Goal: Task Accomplishment & Management: Use online tool/utility

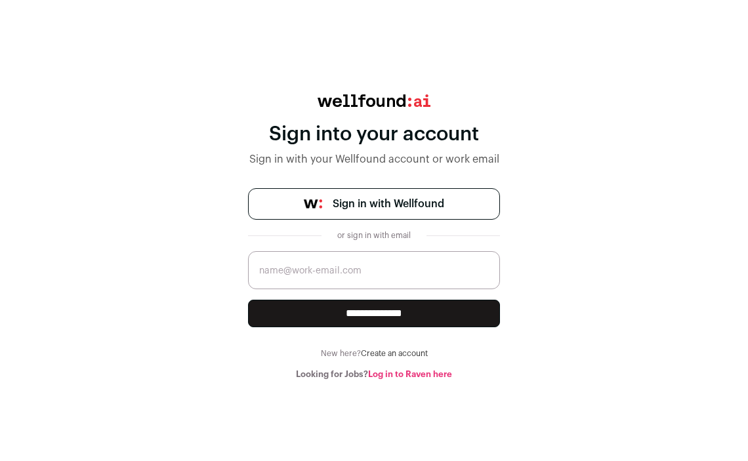
click at [348, 209] on span "Sign in with Wellfound" at bounding box center [389, 204] width 112 height 16
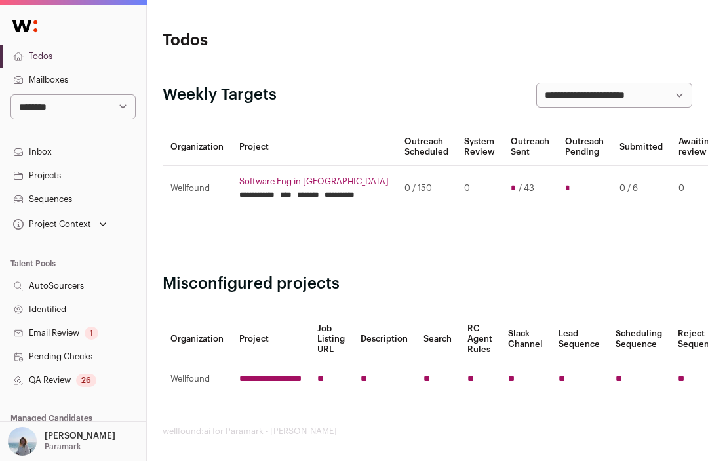
click at [96, 104] on select "**********" at bounding box center [72, 106] width 125 height 25
select select "*"
click at [10, 94] on select "**********" at bounding box center [72, 106] width 125 height 25
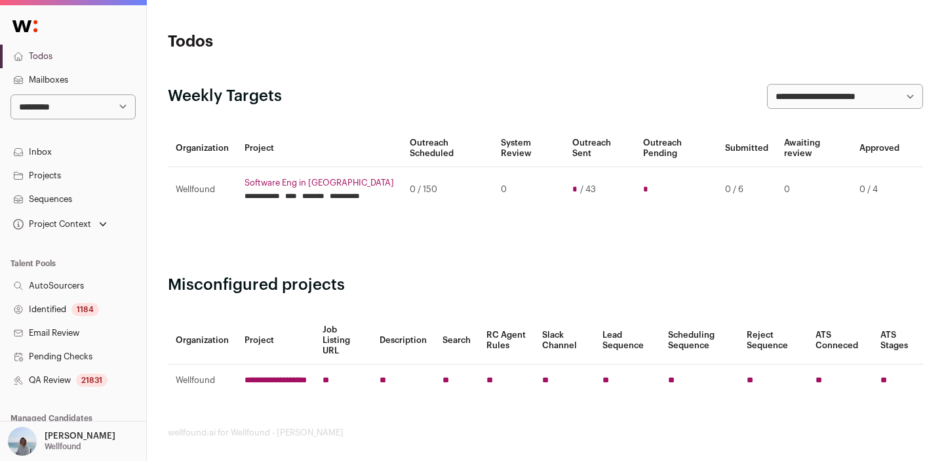
click at [49, 447] on p "Wellfound" at bounding box center [63, 446] width 37 height 10
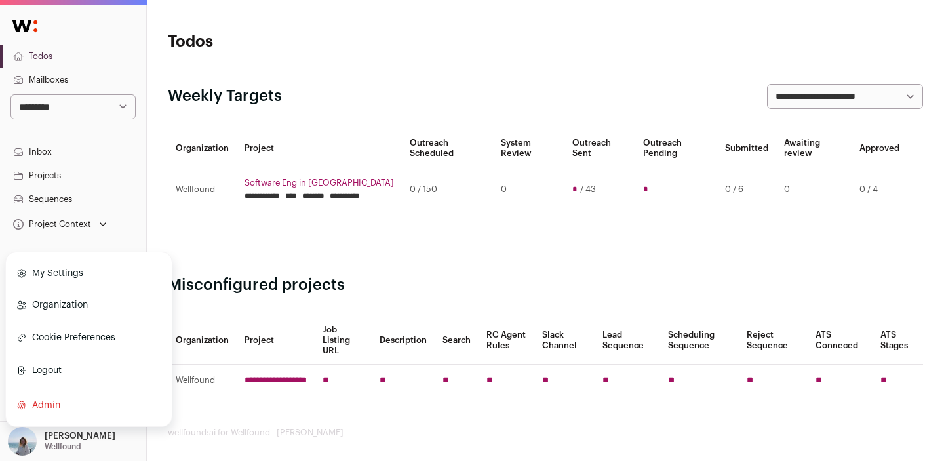
click at [68, 302] on link "Organization" at bounding box center [88, 305] width 145 height 29
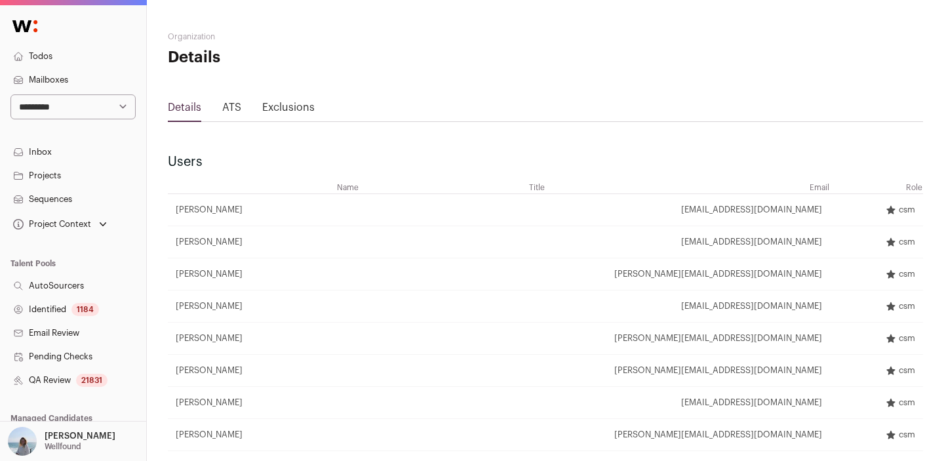
click at [33, 148] on link "Inbox" at bounding box center [73, 152] width 146 height 24
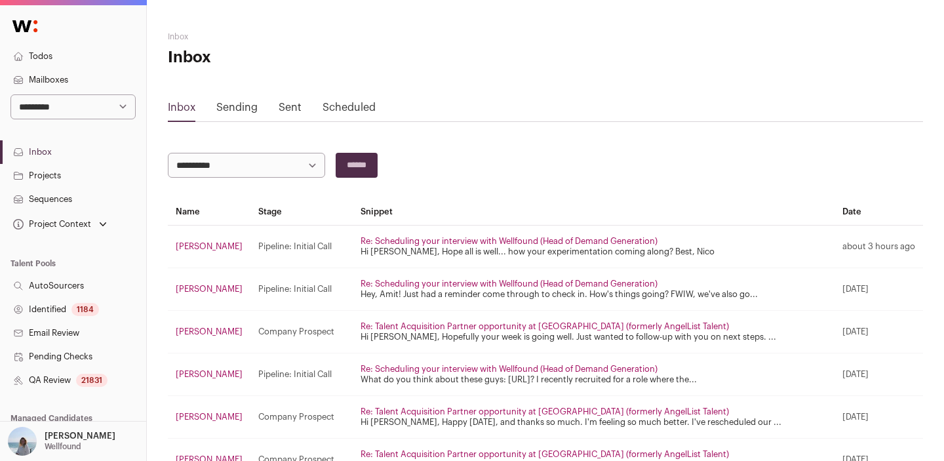
click at [47, 428] on div "Clovis Dawson Wellfound" at bounding box center [80, 441] width 71 height 29
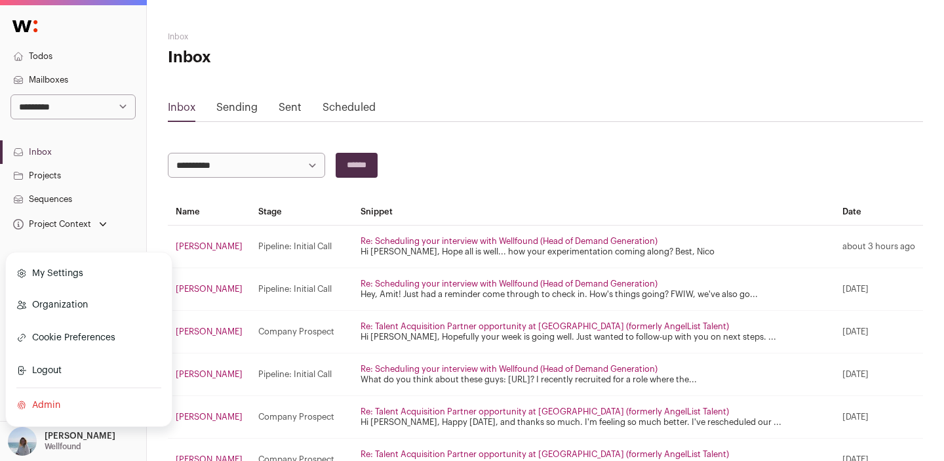
click at [42, 167] on link "Projects" at bounding box center [73, 176] width 146 height 24
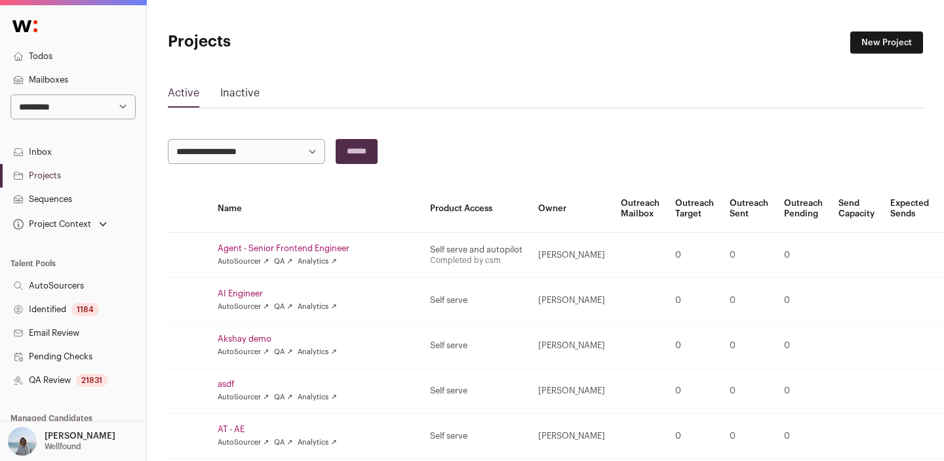
click at [52, 314] on link "Identified 1184" at bounding box center [73, 310] width 146 height 24
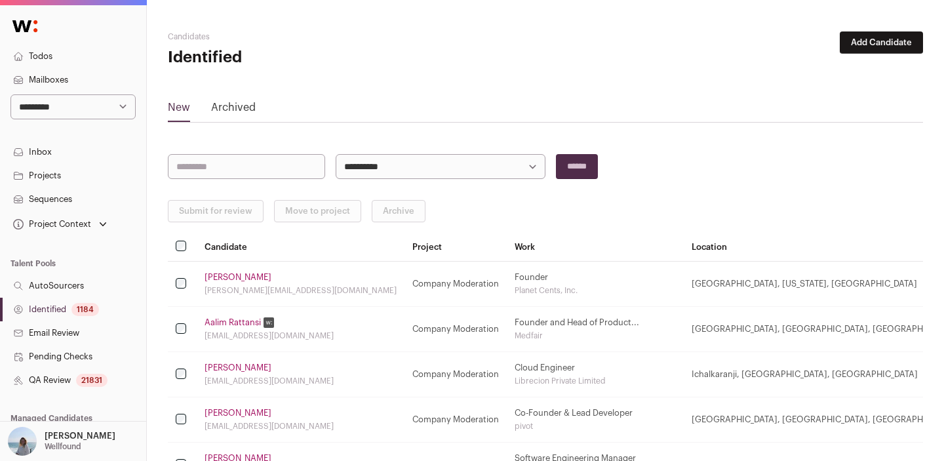
click at [56, 285] on link "AutoSourcers" at bounding box center [73, 286] width 146 height 24
click at [62, 232] on div "Project Context" at bounding box center [59, 224] width 99 height 18
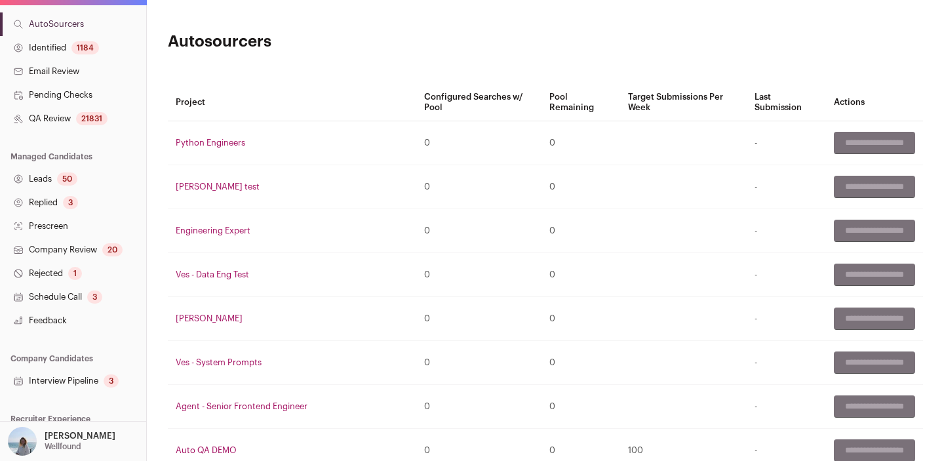
scroll to position [294, 0]
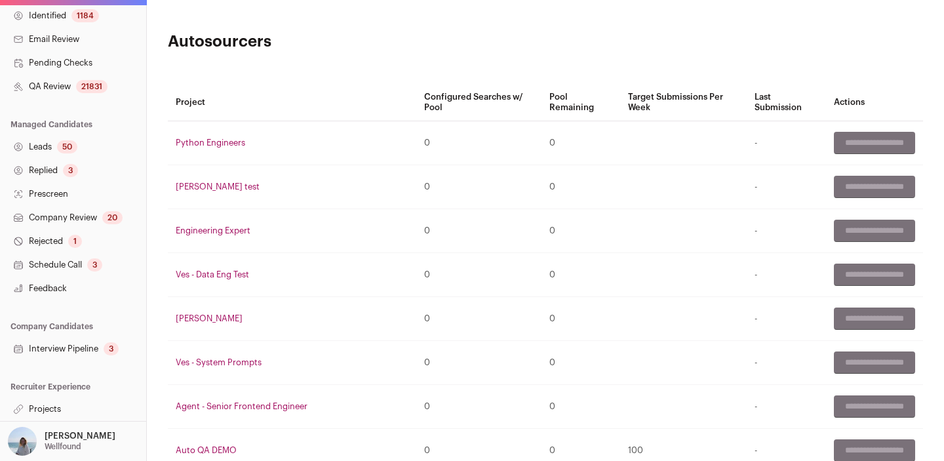
click at [51, 344] on link "Interview Pipeline 3" at bounding box center [73, 349] width 146 height 24
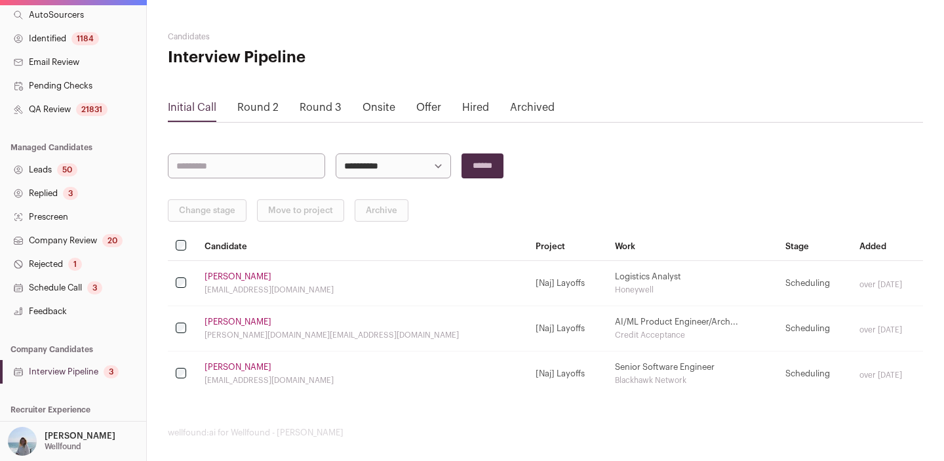
scroll to position [294, 0]
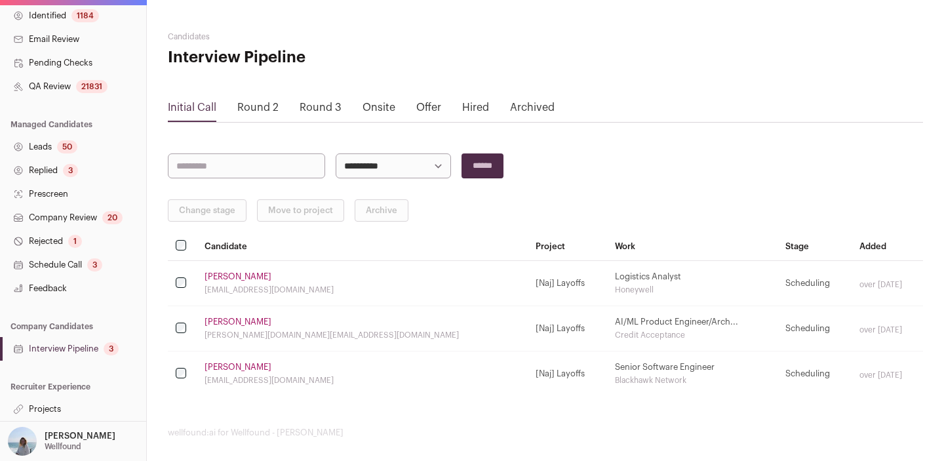
click at [63, 434] on p "[PERSON_NAME]" at bounding box center [80, 436] width 71 height 10
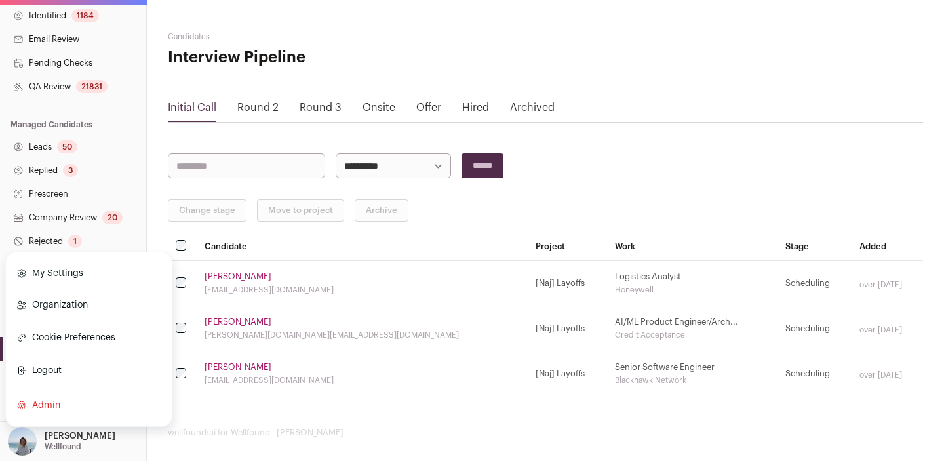
click at [88, 161] on link "Replied 3" at bounding box center [73, 171] width 146 height 24
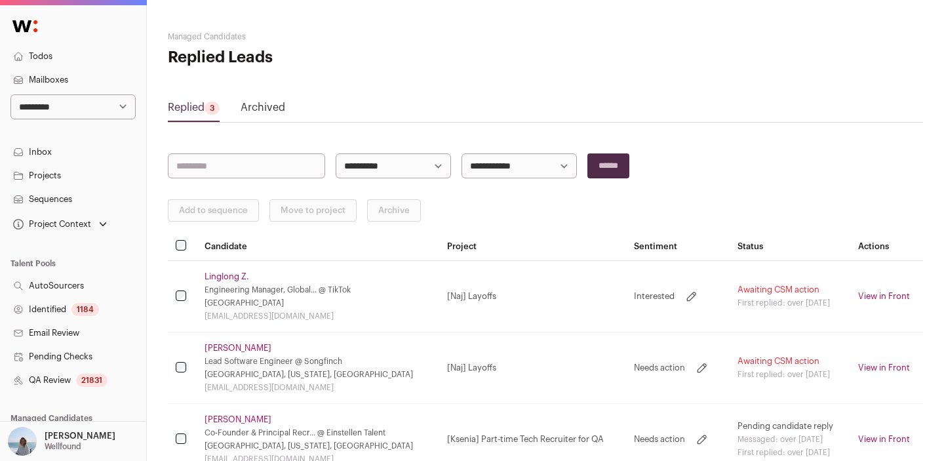
click at [80, 156] on link "Inbox" at bounding box center [73, 152] width 146 height 24
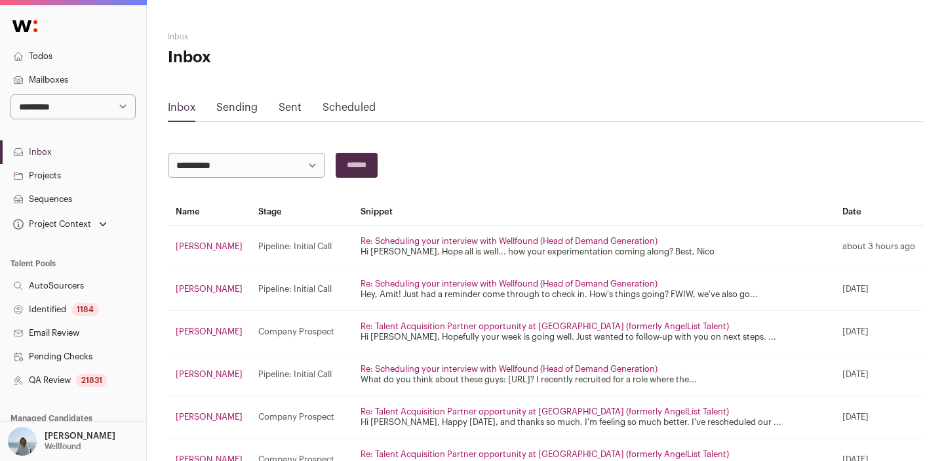
click at [77, 224] on div "Project Context" at bounding box center [50, 224] width 81 height 10
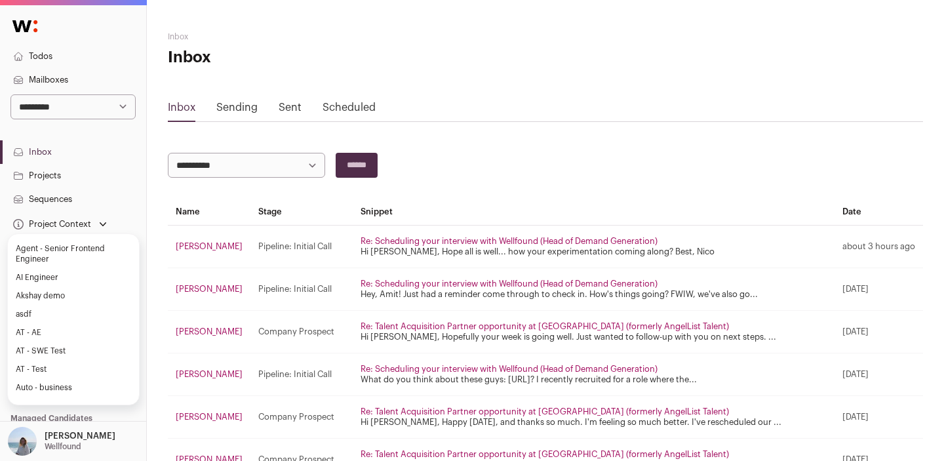
click at [77, 224] on div "Project Context" at bounding box center [50, 224] width 81 height 10
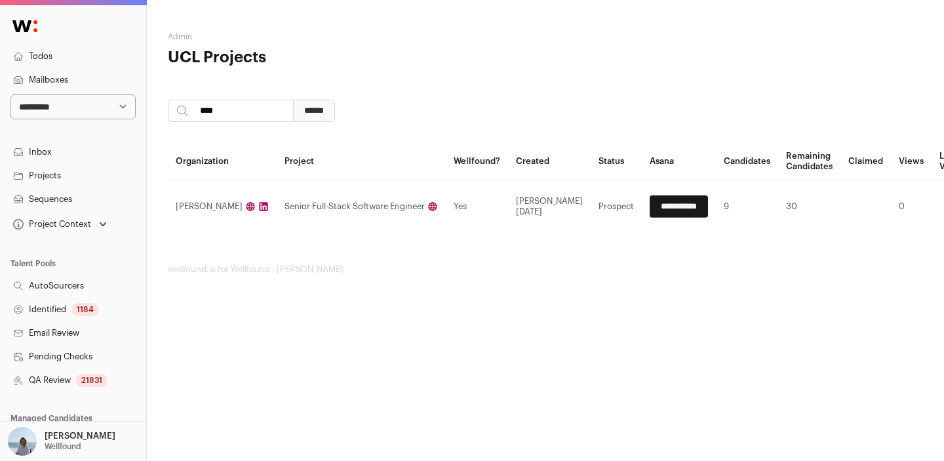
click at [180, 34] on link "Admin" at bounding box center [180, 37] width 24 height 8
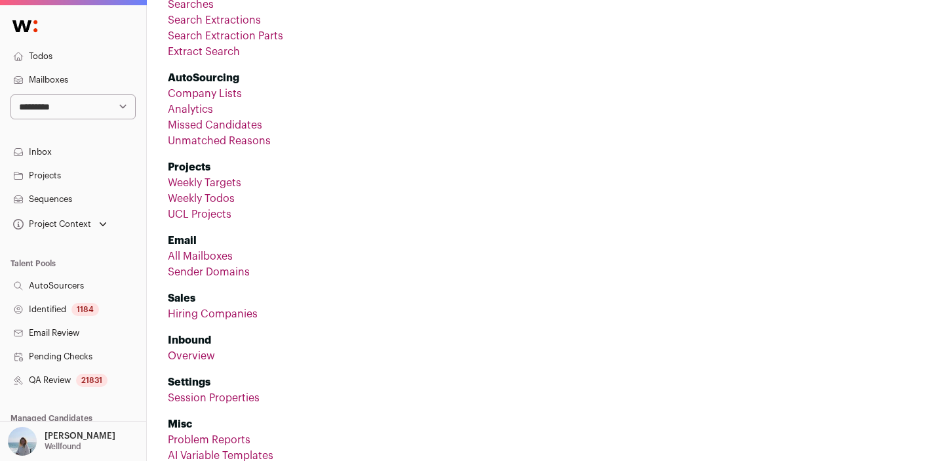
scroll to position [182, 0]
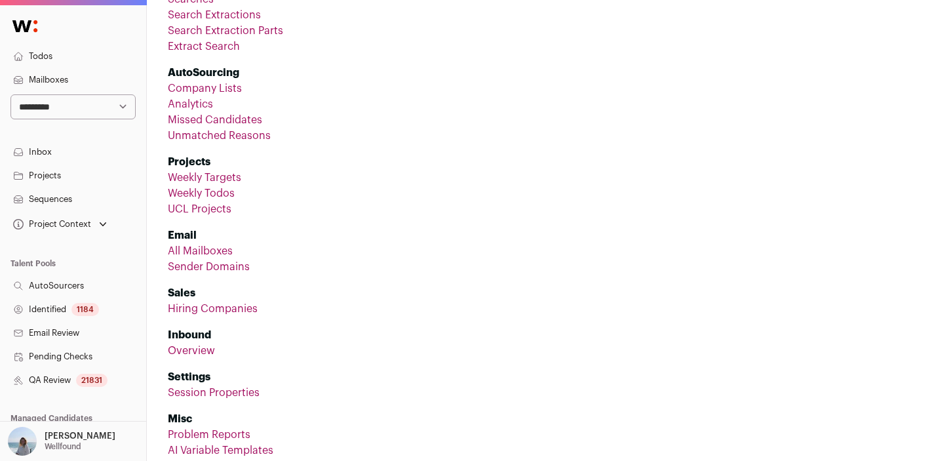
click at [204, 204] on link "UCL Projects" at bounding box center [200, 209] width 64 height 10
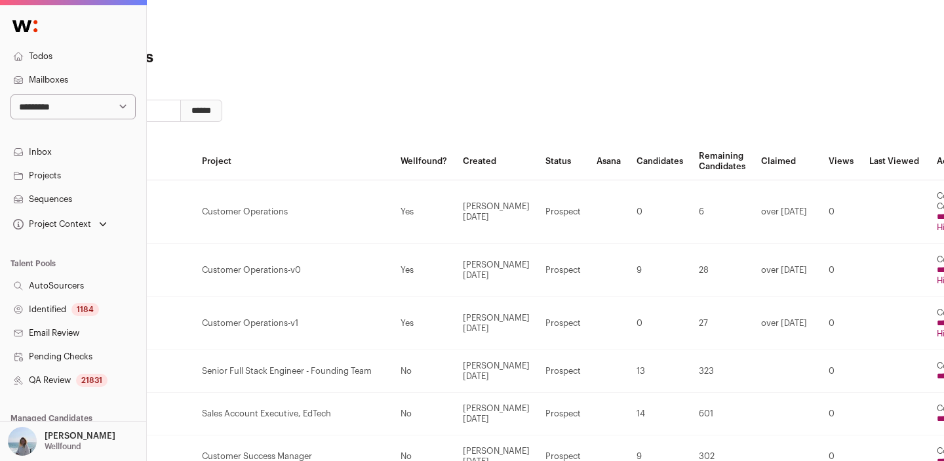
scroll to position [0, 282]
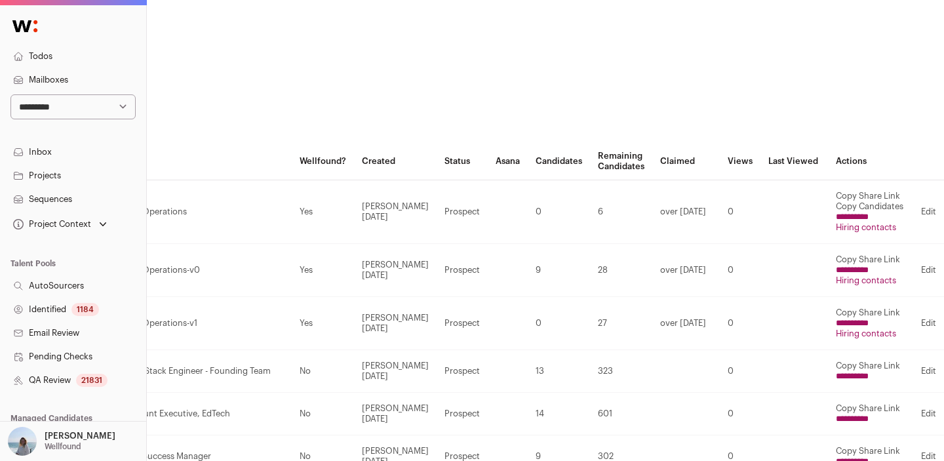
click at [843, 217] on input "**********" at bounding box center [852, 217] width 33 height 10
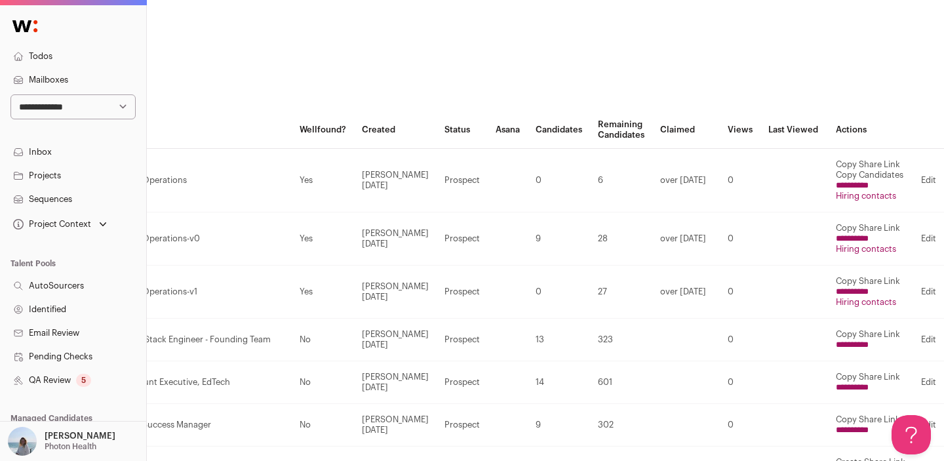
scroll to position [31, 0]
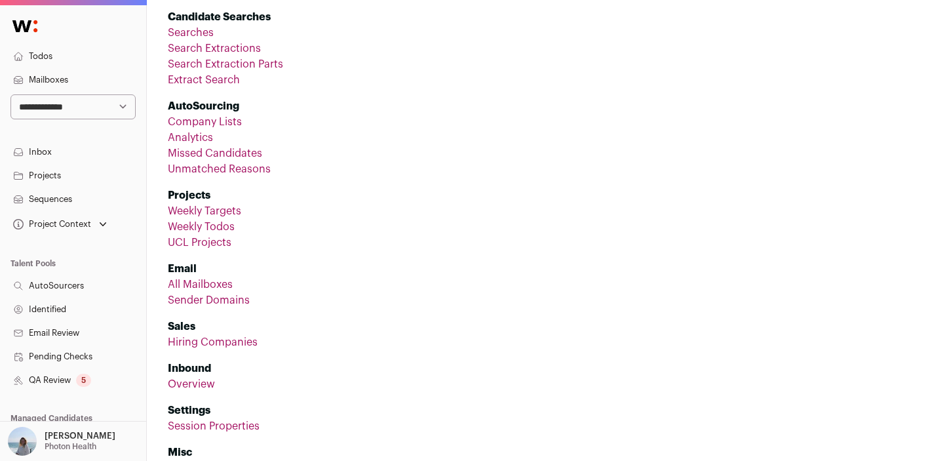
scroll to position [130, 0]
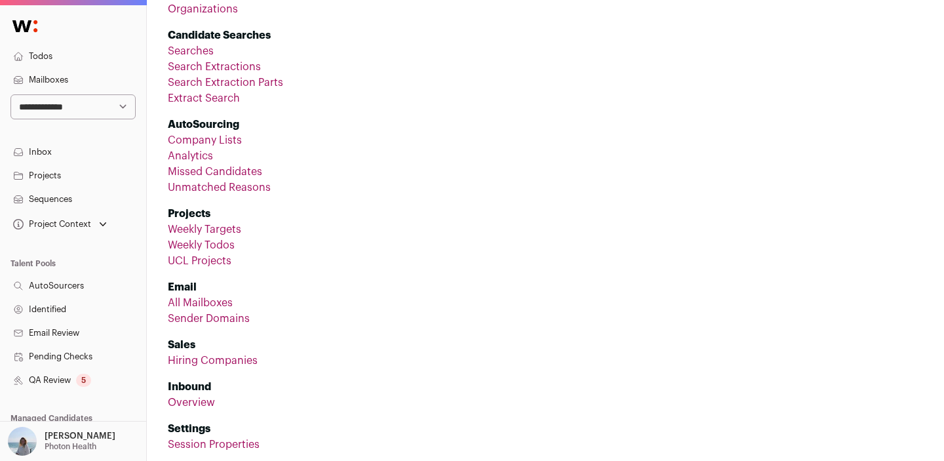
click at [199, 264] on link "UCL Projects" at bounding box center [200, 261] width 64 height 10
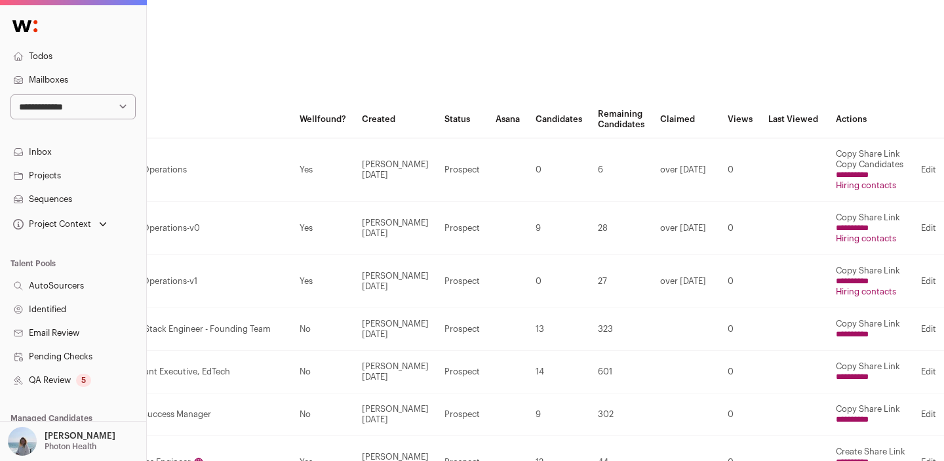
scroll to position [0, 282]
